Goal: Task Accomplishment & Management: Manage account settings

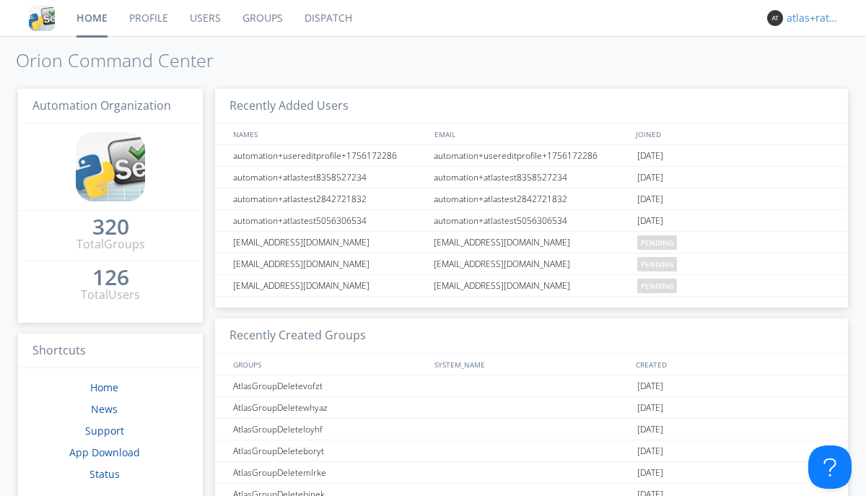
click at [809, 18] on div "atlas+ratelimit" at bounding box center [813, 18] width 54 height 14
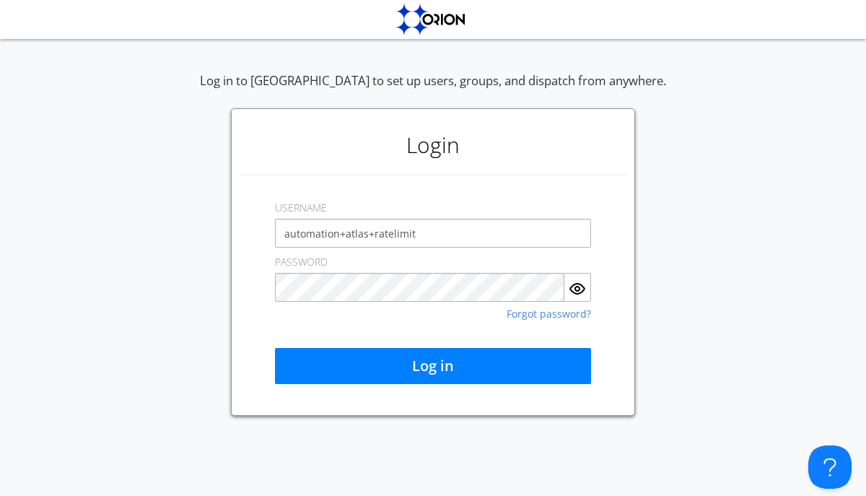
type input "automation+atlas+ratelimit"
click at [433, 366] on button "Log in" at bounding box center [433, 366] width 316 height 36
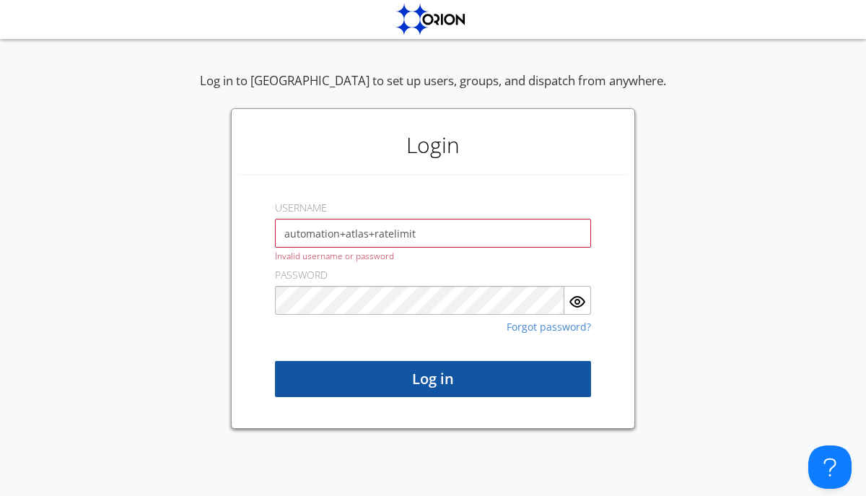
click at [433, 379] on button "Log in" at bounding box center [433, 379] width 316 height 36
